Goal: Check status

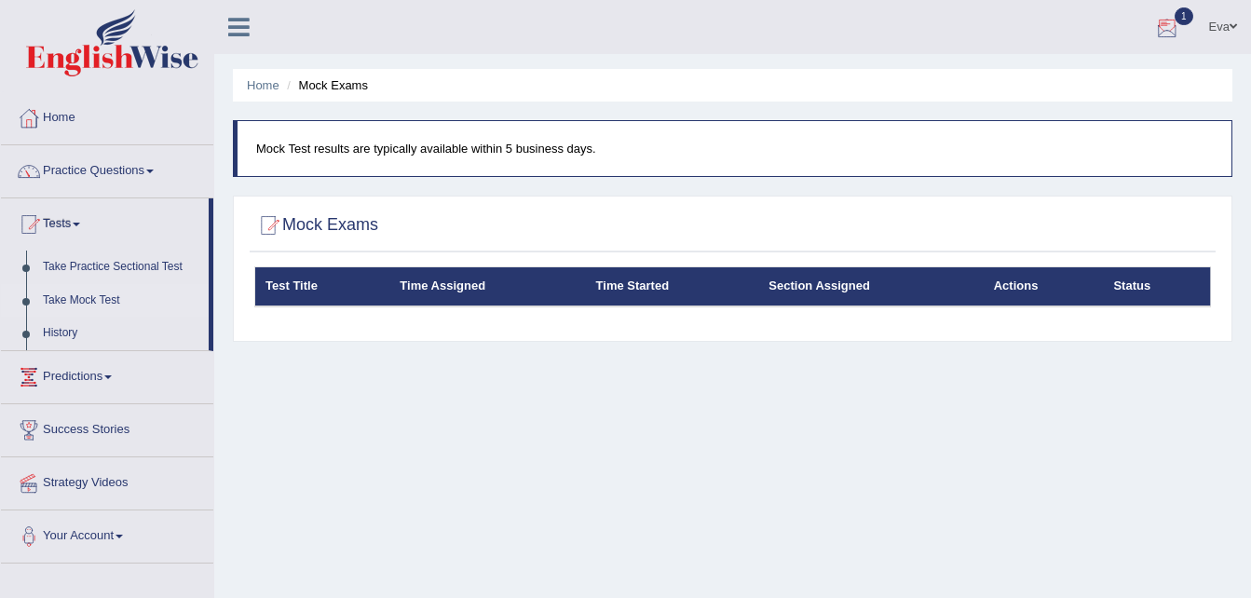
click at [1164, 29] on div at bounding box center [1167, 28] width 28 height 28
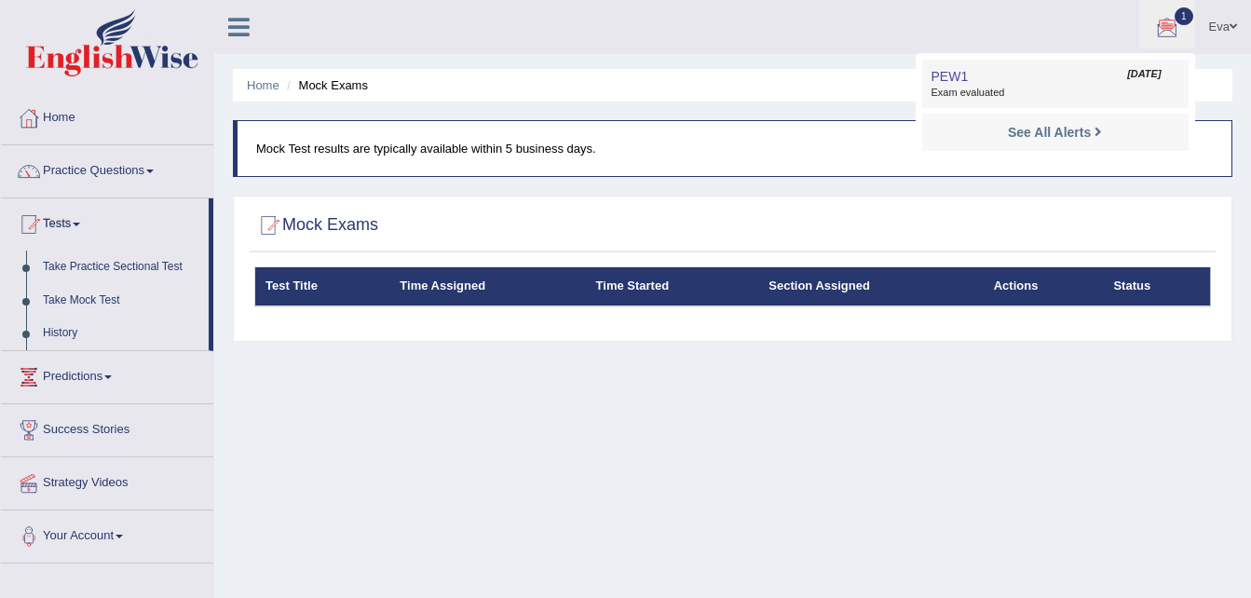
click at [1009, 87] on span "Exam evaluated" at bounding box center [1055, 93] width 248 height 15
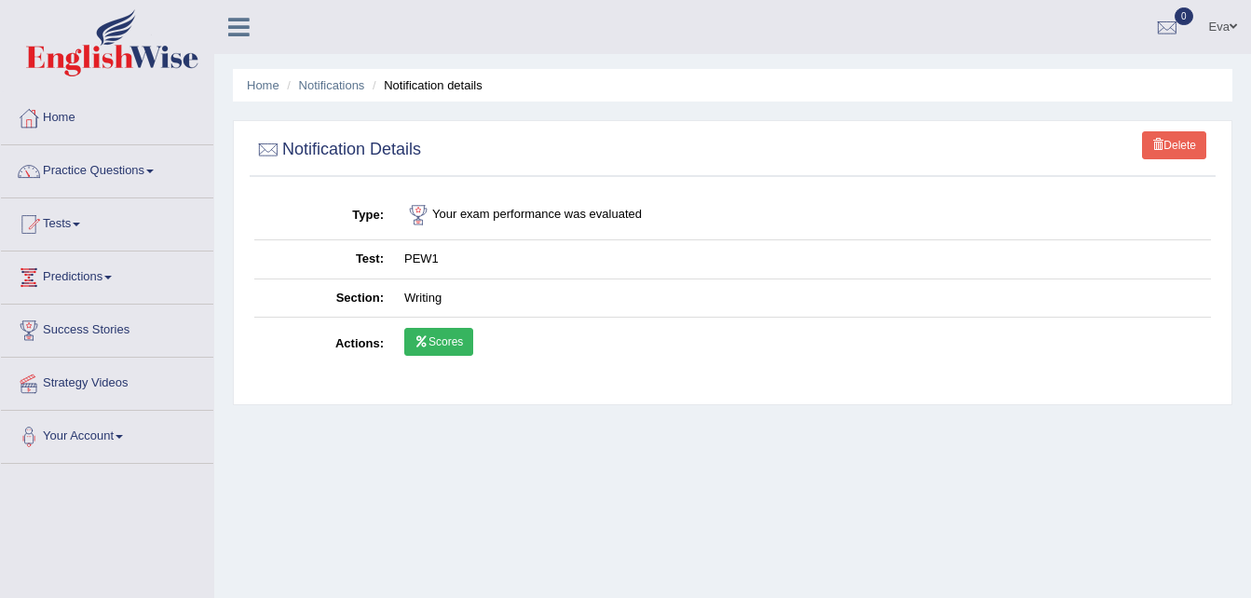
click at [449, 340] on link "Scores" at bounding box center [438, 342] width 69 height 28
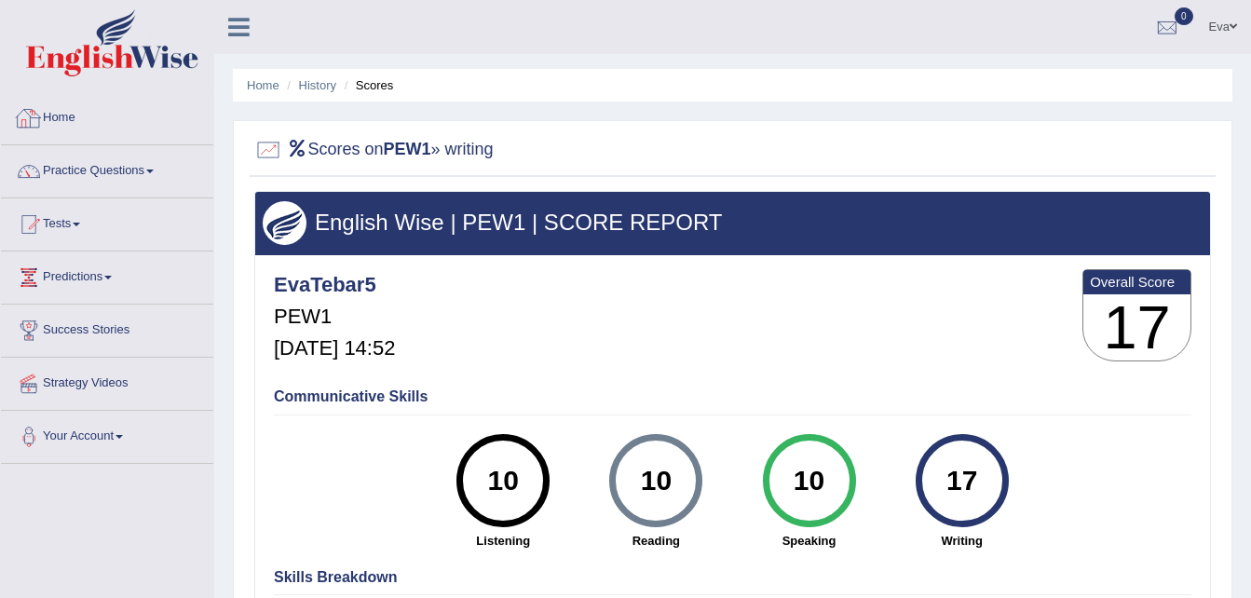
click at [53, 111] on link "Home" at bounding box center [107, 115] width 212 height 47
